Goal: Use online tool/utility: Utilize a website feature to perform a specific function

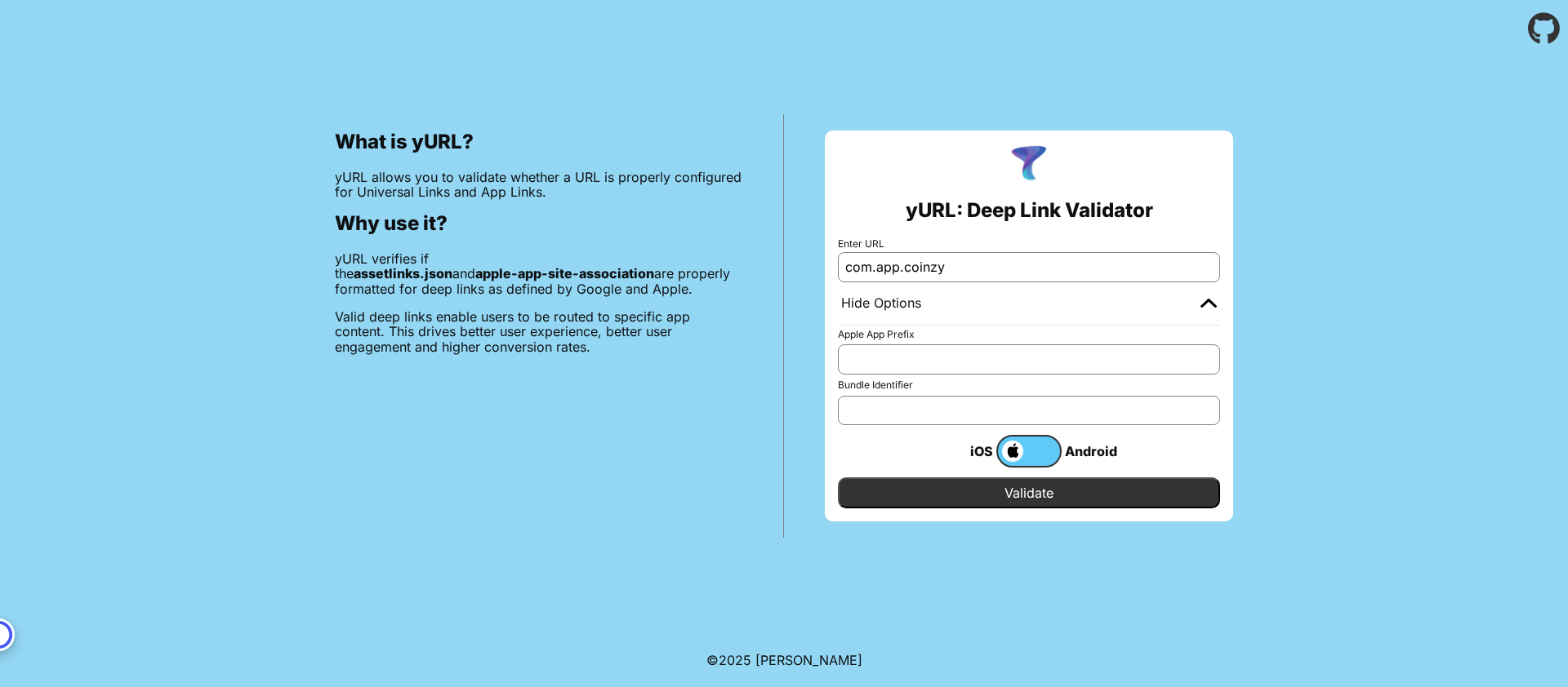
type input "com.app.coinzy"
click at [1070, 514] on div "yURL: Deep Link Validator Enter URL com.app.coinzy Hide Options Apple App Prefi…" at bounding box center [1029, 325] width 408 height 391
click at [1068, 485] on input "Validate" at bounding box center [1029, 493] width 382 height 31
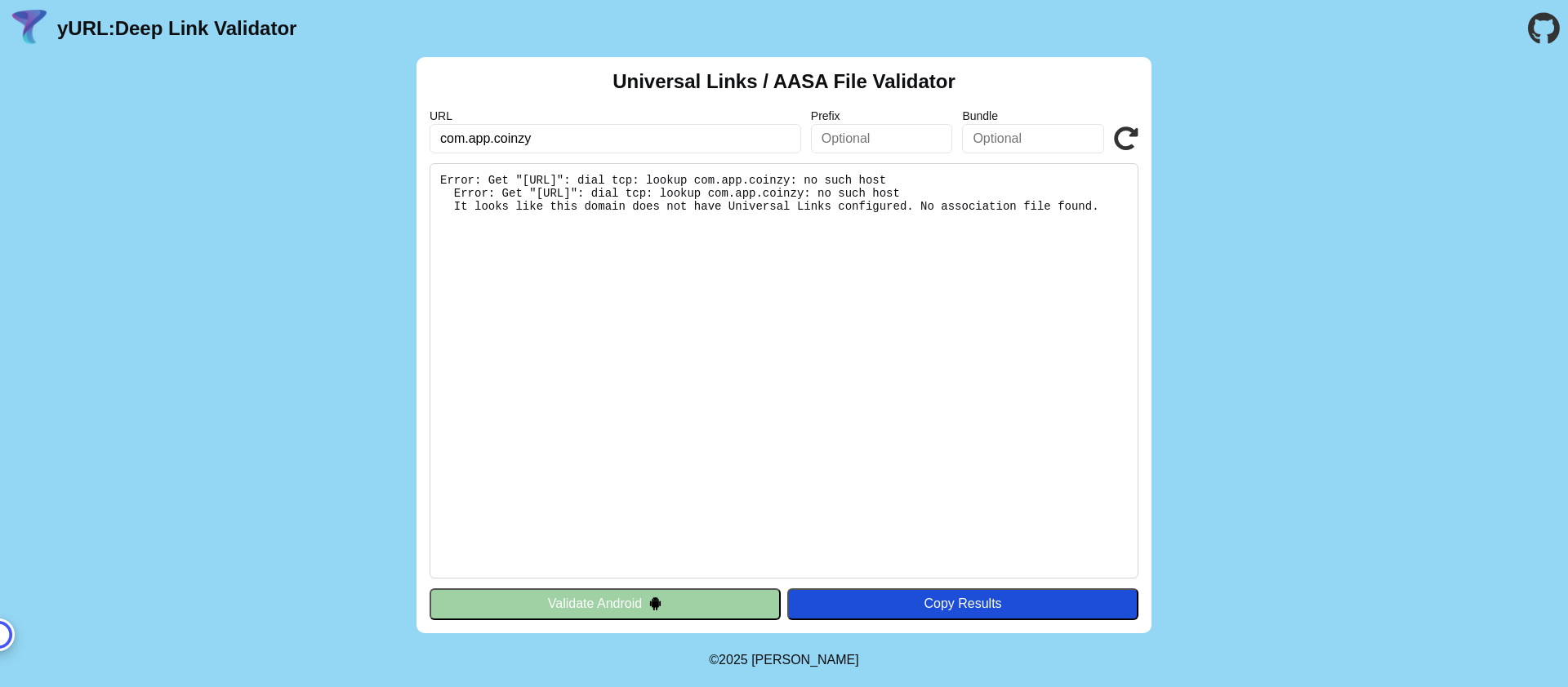
click at [707, 129] on input "com.app.coinzy" at bounding box center [615, 139] width 372 height 30
click at [586, 606] on button "Validate Android" at bounding box center [605, 605] width 352 height 31
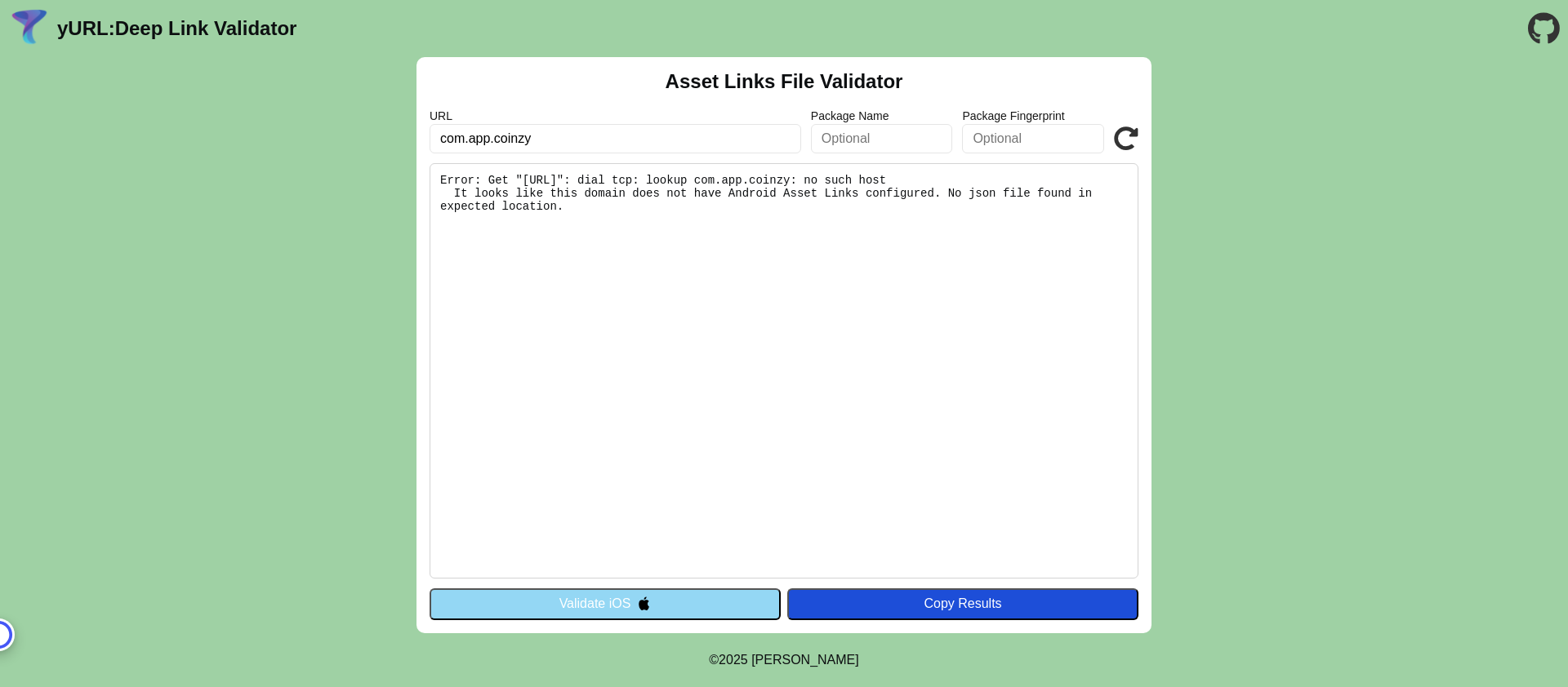
click at [508, 143] on input "com.app.coinzy" at bounding box center [615, 139] width 372 height 30
type input "[DOMAIN_NAME]"
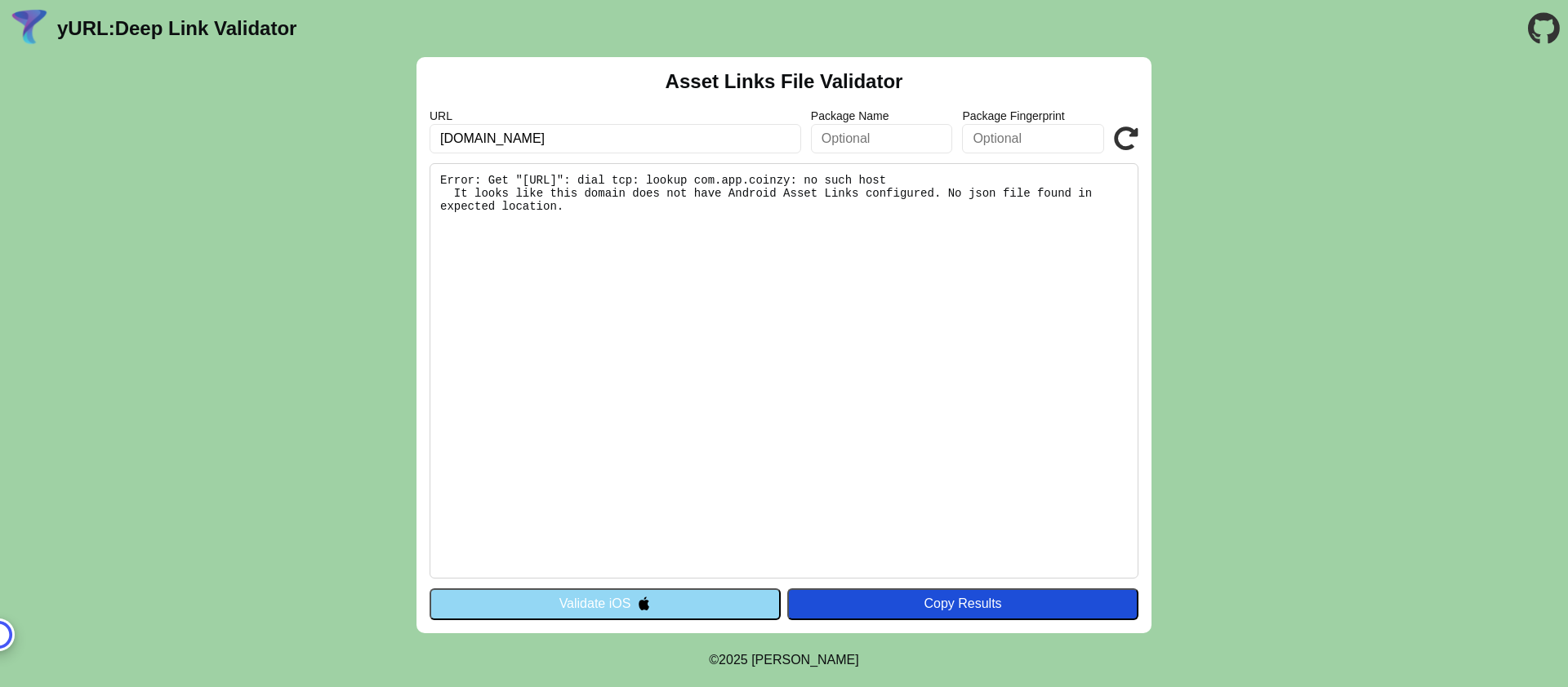
click button "Validate" at bounding box center [0, 0] width 0 height 0
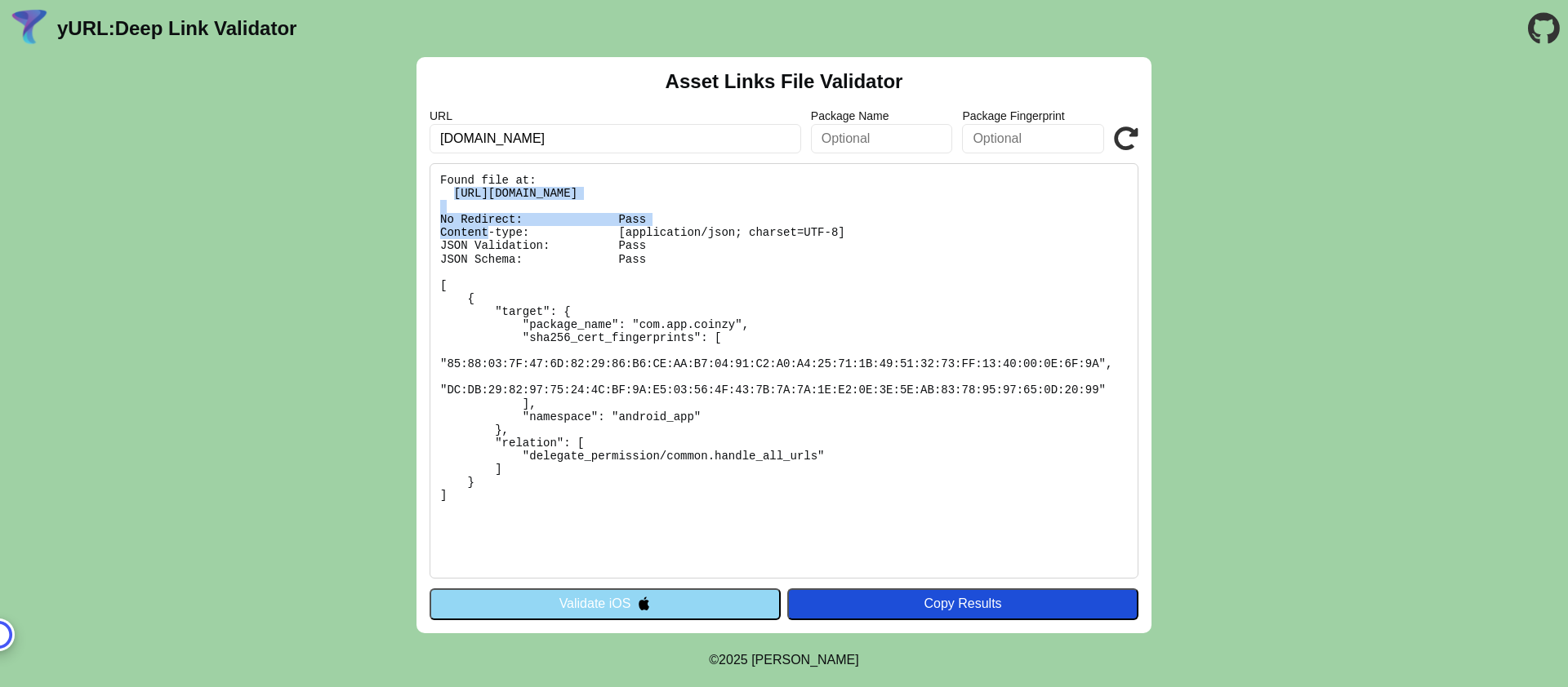
drag, startPoint x: 453, startPoint y: 189, endPoint x: 795, endPoint y: 197, distance: 342.1
click at [795, 197] on pre "Found file at: [URL][DOMAIN_NAME] No Redirect: Pass Content-type: [application/…" at bounding box center [784, 371] width 709 height 415
copy pre "[URL][DOMAIN_NAME]"
click at [869, 247] on pre "Found file at: [URL][DOMAIN_NAME] No Redirect: Pass Content-type: [application/…" at bounding box center [784, 371] width 709 height 415
drag, startPoint x: 452, startPoint y: 188, endPoint x: 810, endPoint y: 189, distance: 358.0
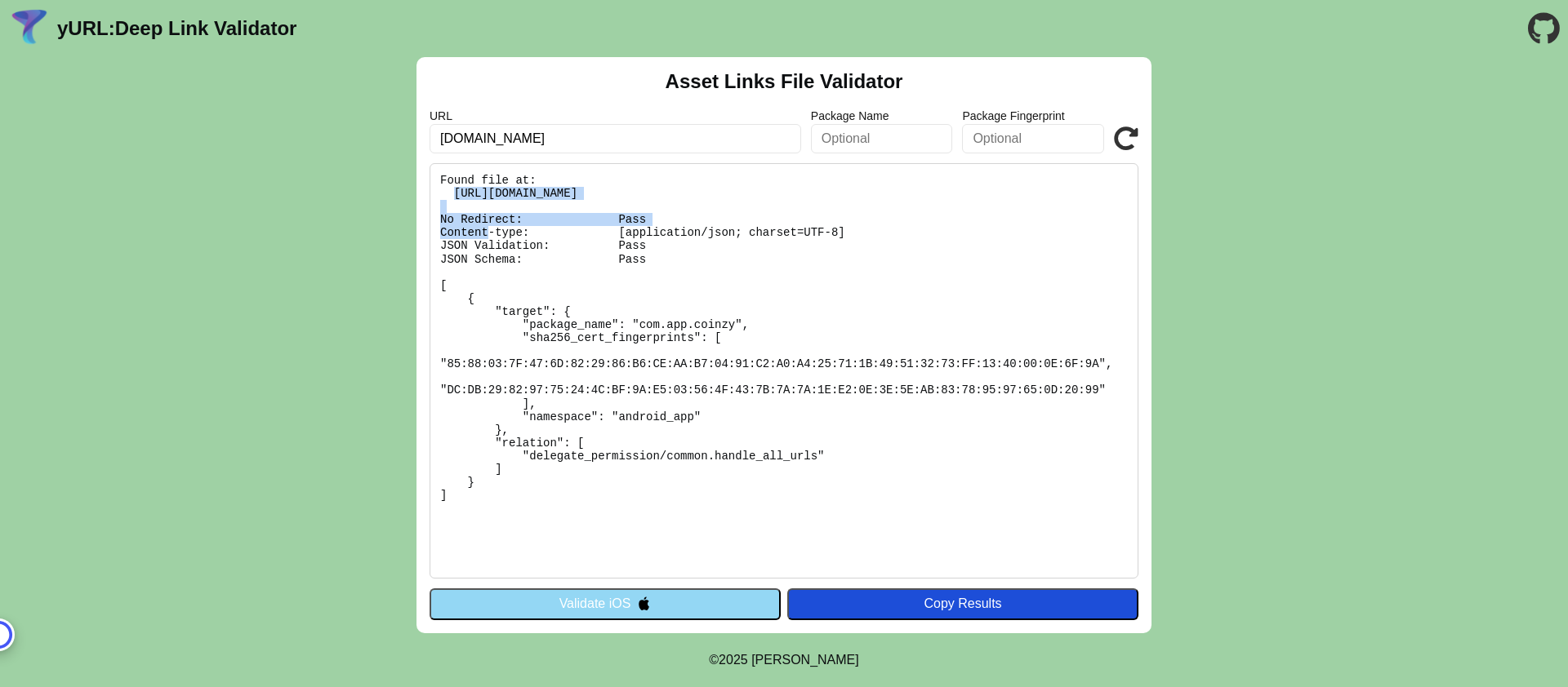
click at [810, 189] on pre "Found file at: [URL][DOMAIN_NAME] No Redirect: Pass Content-type: [application/…" at bounding box center [784, 371] width 709 height 415
copy pre "[URL][DOMAIN_NAME]"
